Goal: Task Accomplishment & Management: Manage account settings

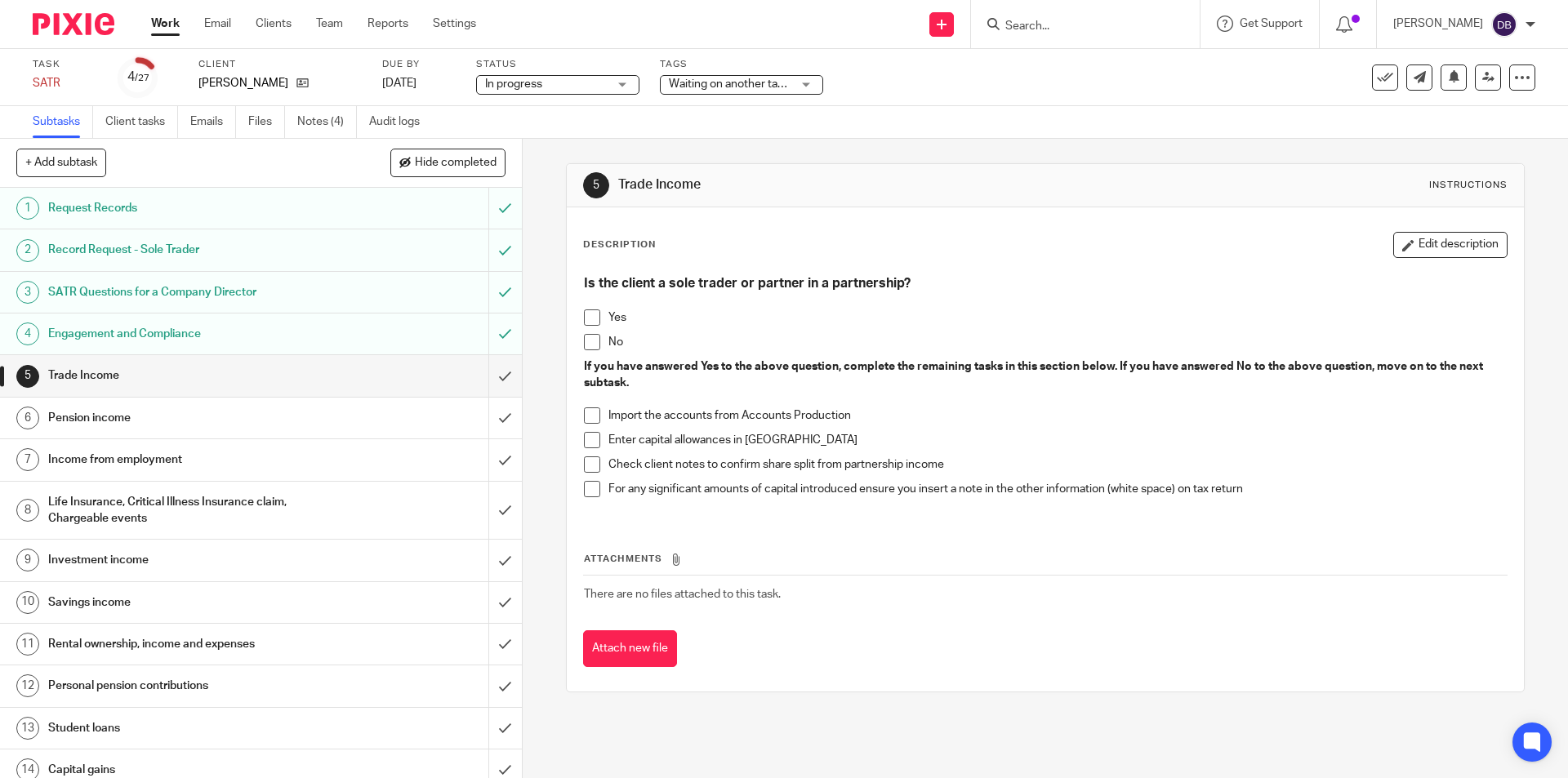
click at [588, 313] on span at bounding box center [592, 317] width 16 height 16
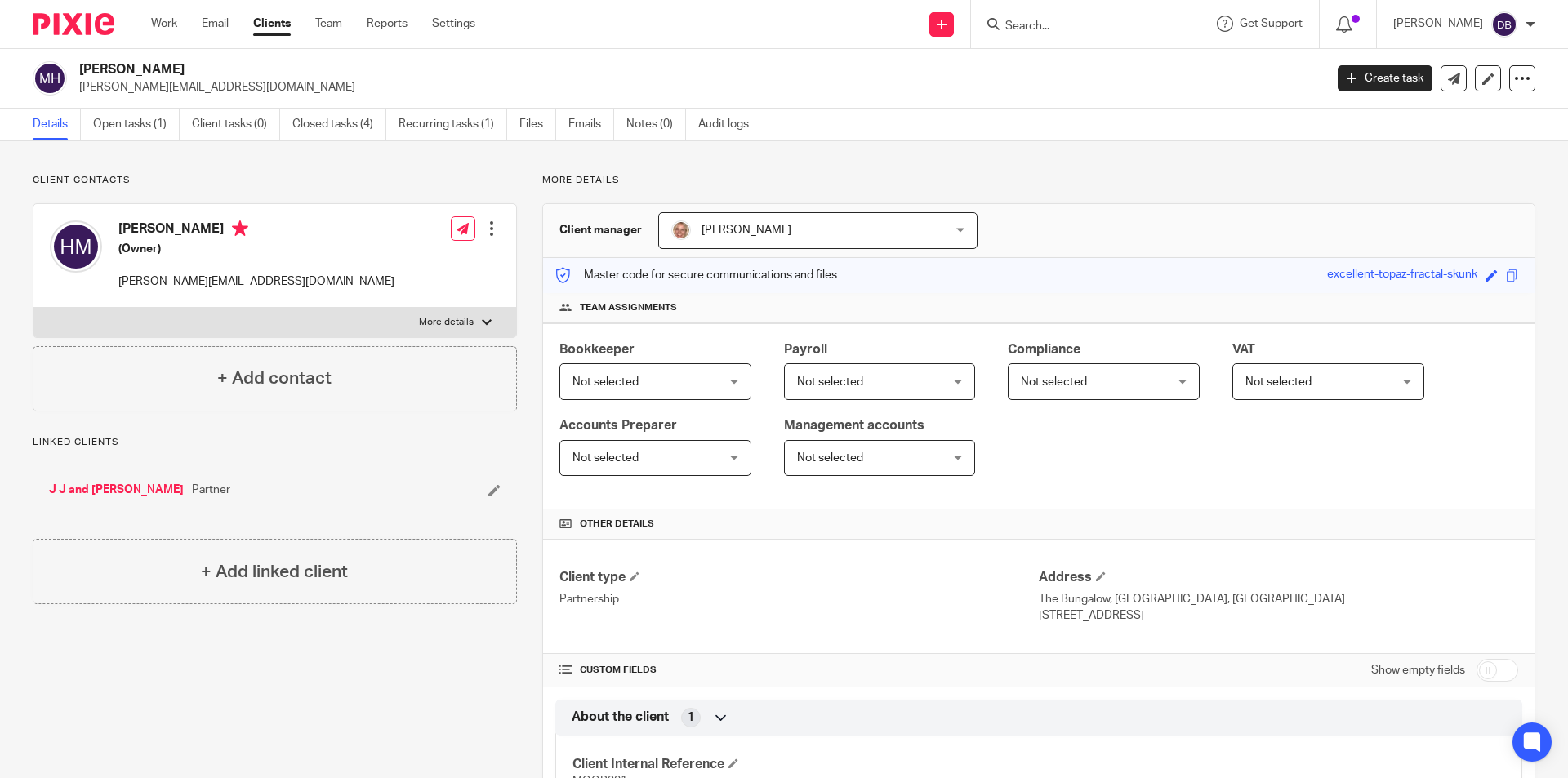
click at [474, 314] on label "More details" at bounding box center [275, 322] width 483 height 29
click at [34, 308] on input "More details" at bounding box center [33, 307] width 1 height 1
checkbox input "true"
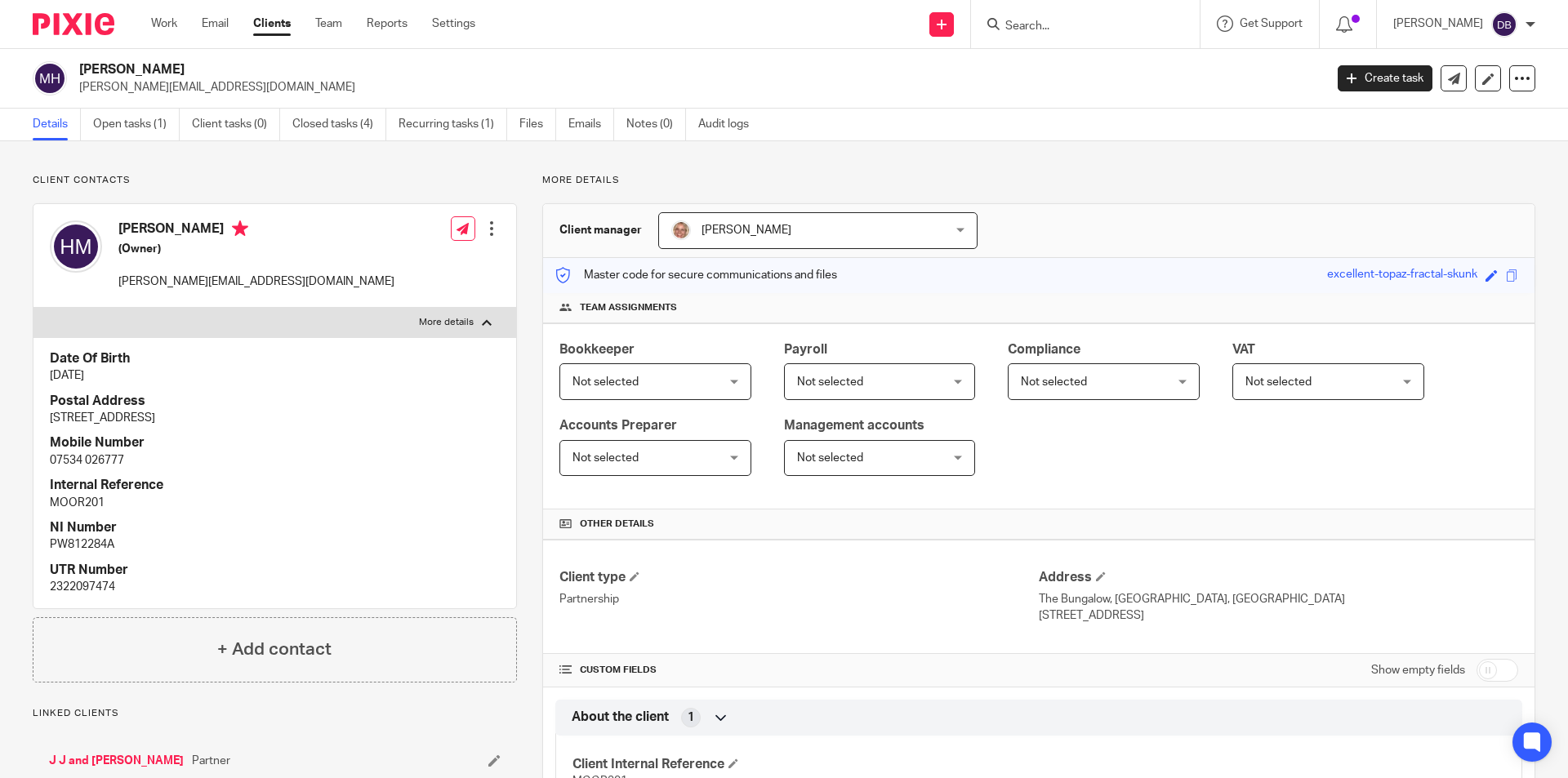
click at [275, 505] on p "MOOR201" at bounding box center [275, 502] width 450 height 16
